Goal: Find contact information: Find contact information

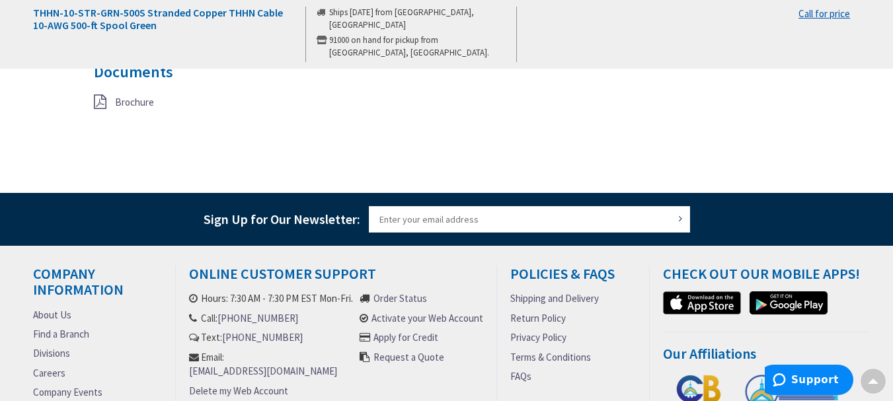
scroll to position [1365, 0]
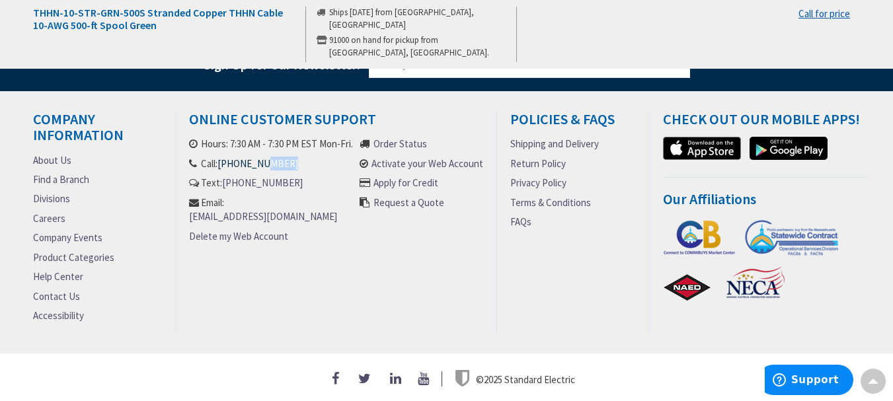
drag, startPoint x: 287, startPoint y: 177, endPoint x: 262, endPoint y: 175, distance: 25.2
click at [262, 171] on li "Call: (978) 883-3163" at bounding box center [271, 164] width 165 height 14
click at [266, 171] on link "[PHONE_NUMBER]" at bounding box center [258, 164] width 81 height 14
click at [255, 169] on link "[PHONE_NUMBER]" at bounding box center [258, 164] width 81 height 14
click at [71, 177] on link "Find a Branch" at bounding box center [61, 180] width 56 height 14
